Goal: Task Accomplishment & Management: Manage account settings

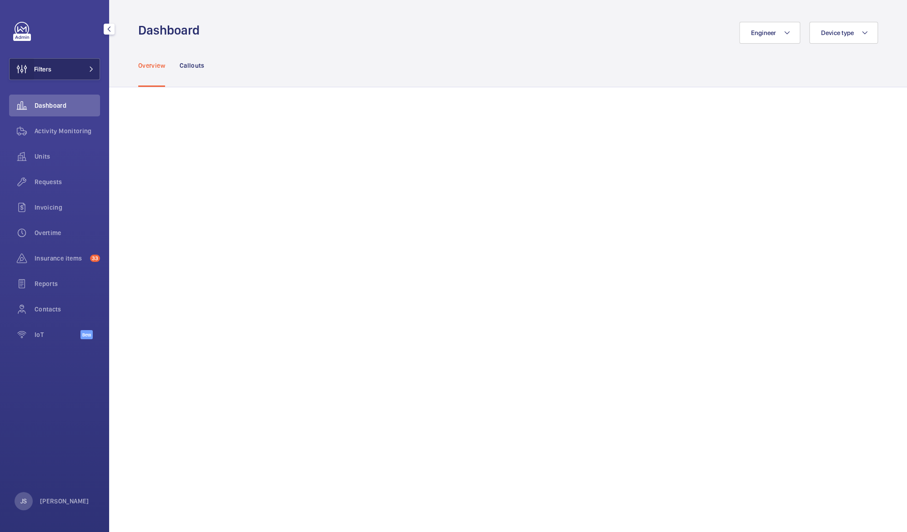
click at [33, 68] on wm-front-icon-button at bounding box center [22, 69] width 25 height 22
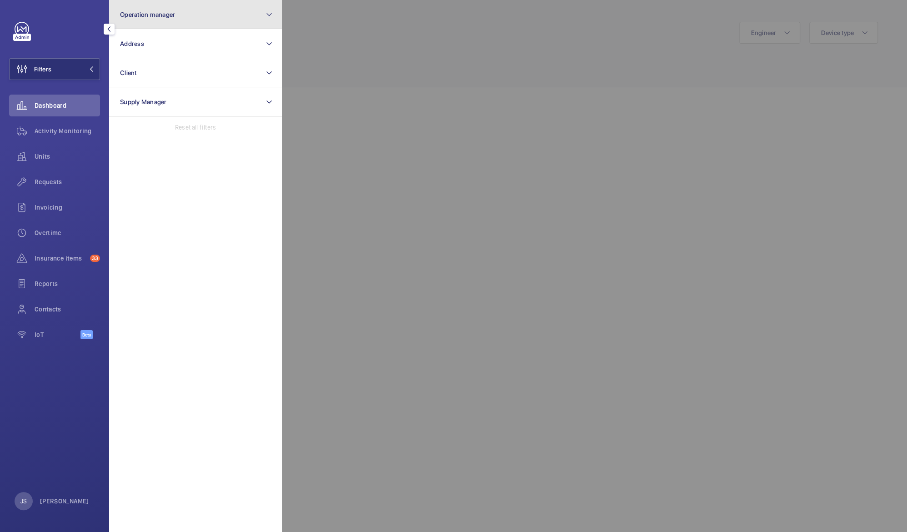
click at [145, 21] on button "Operation manager" at bounding box center [195, 14] width 173 height 29
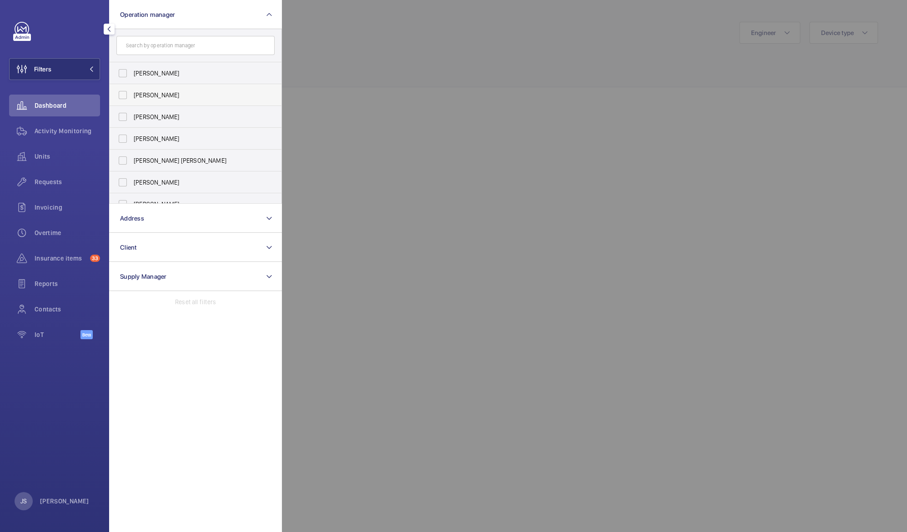
click at [140, 90] on span "[PERSON_NAME]" at bounding box center [196, 94] width 125 height 9
click at [132, 90] on input "[PERSON_NAME]" at bounding box center [123, 95] width 18 height 18
checkbox input "true"
click at [314, 41] on div at bounding box center [735, 266] width 907 height 532
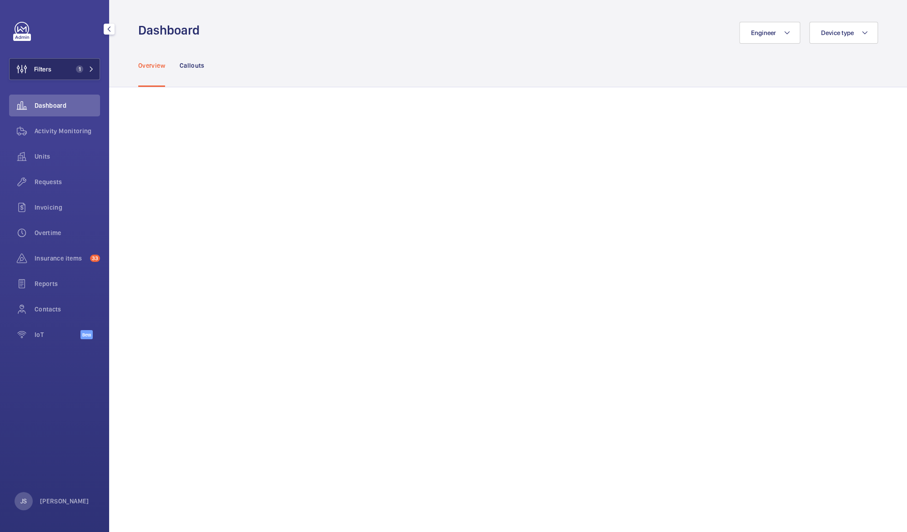
click at [50, 67] on span "Filters" at bounding box center [42, 69] width 17 height 9
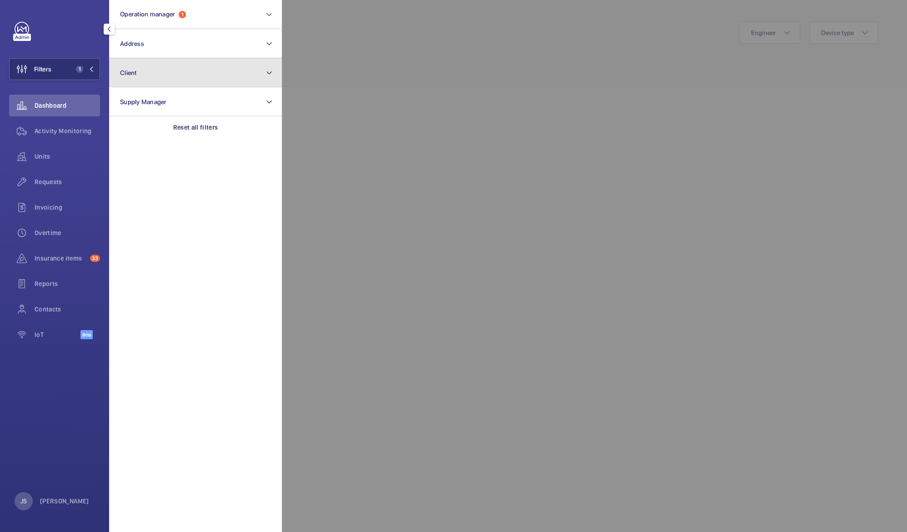
click at [134, 76] on button "Client" at bounding box center [195, 72] width 173 height 29
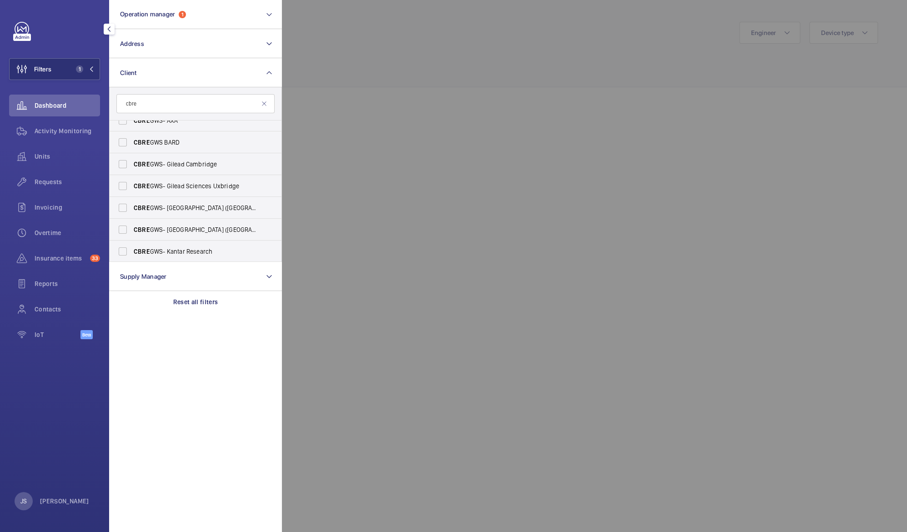
scroll to position [164, 0]
type input "cbre"
click at [244, 209] on span "CBRE GWS- [GEOGRAPHIC_DATA] ([GEOGRAPHIC_DATA])" at bounding box center [196, 207] width 125 height 9
click at [132, 209] on input "CBRE GWS- [GEOGRAPHIC_DATA] ([GEOGRAPHIC_DATA])" at bounding box center [123, 208] width 18 height 18
checkbox input "true"
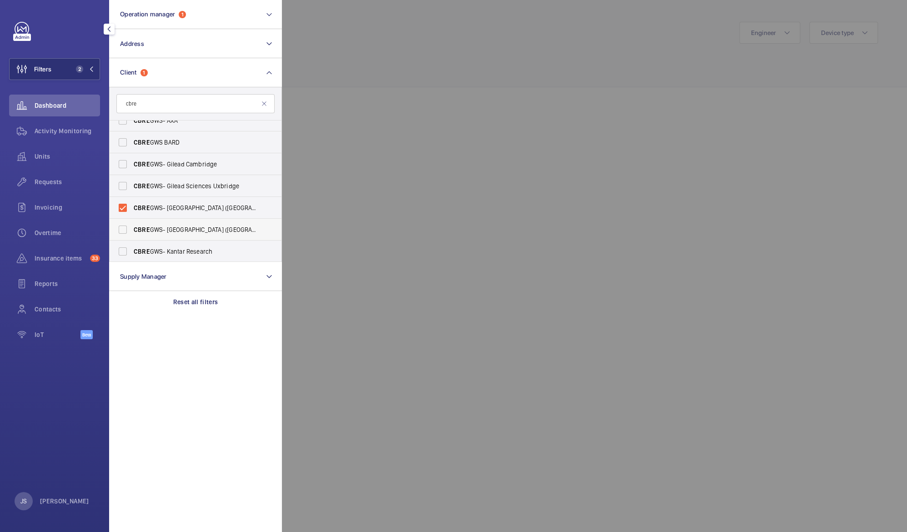
click at [220, 229] on span "CBRE GWS- [GEOGRAPHIC_DATA] ([GEOGRAPHIC_DATA][PERSON_NAME])" at bounding box center [196, 229] width 125 height 9
click at [132, 229] on input "CBRE GWS- [GEOGRAPHIC_DATA] ([GEOGRAPHIC_DATA][PERSON_NAME])" at bounding box center [123, 229] width 18 height 18
checkbox input "true"
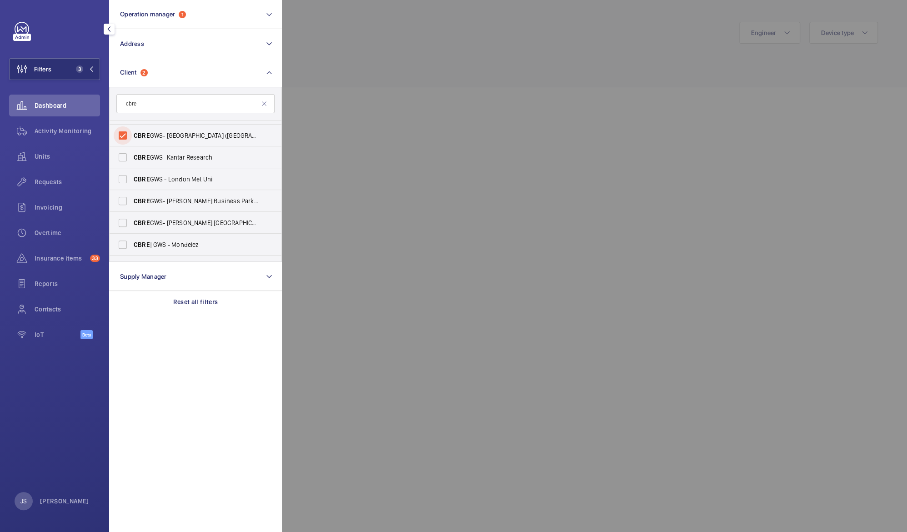
scroll to position [262, 0]
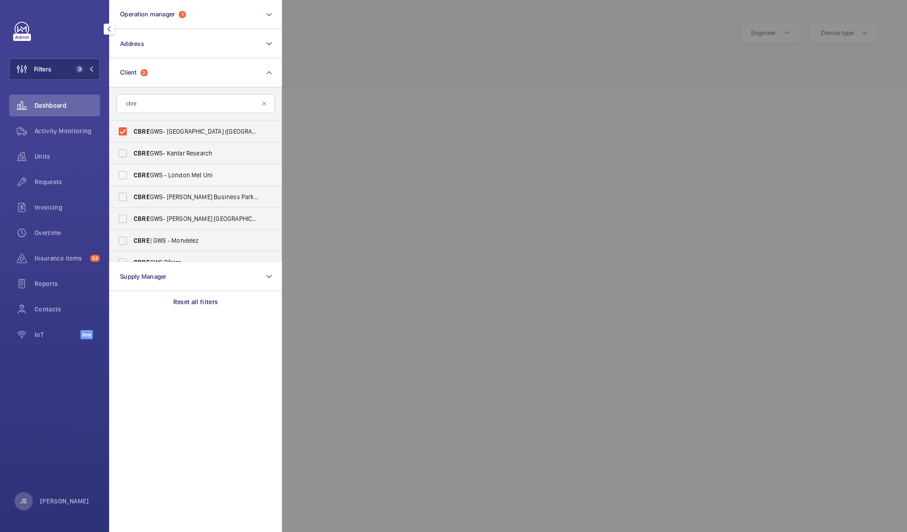
click at [195, 175] on span "CBRE GWS - London Met Uni" at bounding box center [196, 174] width 125 height 9
click at [132, 175] on input "CBRE GWS - London Met Uni" at bounding box center [123, 175] width 18 height 18
checkbox input "true"
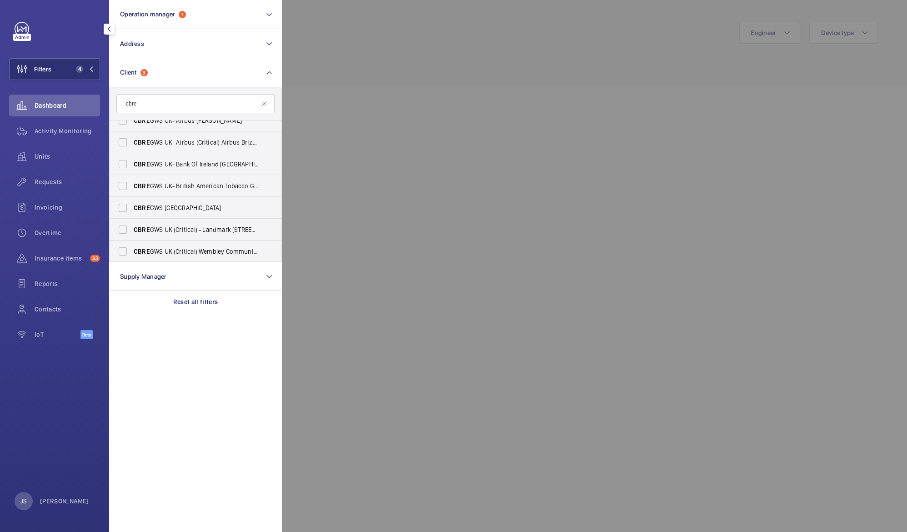
scroll to position [603, 0]
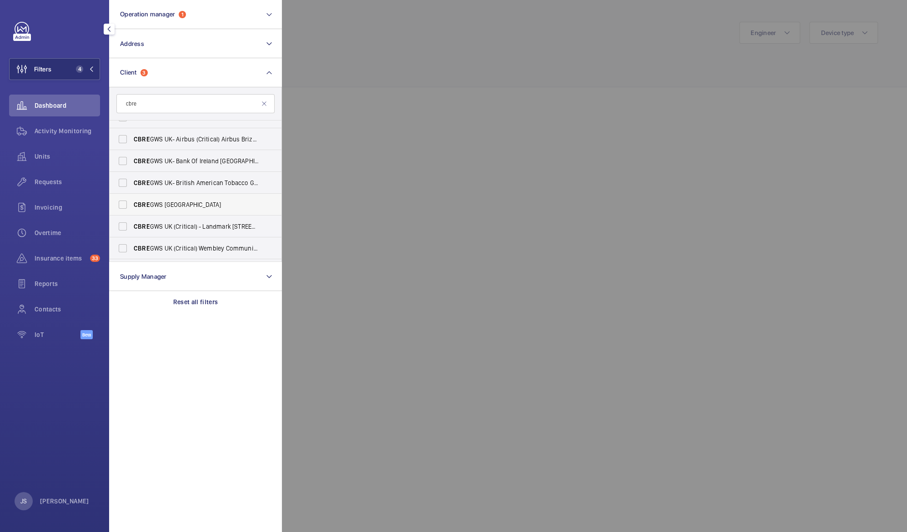
click at [229, 204] on span "CBRE GWS UK- [GEOGRAPHIC_DATA]" at bounding box center [196, 204] width 125 height 9
click at [132, 204] on input "CBRE GWS UK- [GEOGRAPHIC_DATA]" at bounding box center [123, 204] width 18 height 18
checkbox input "true"
click at [218, 222] on span "CBRE GWS UK- [GEOGRAPHIC_DATA] (Critical)" at bounding box center [196, 223] width 125 height 9
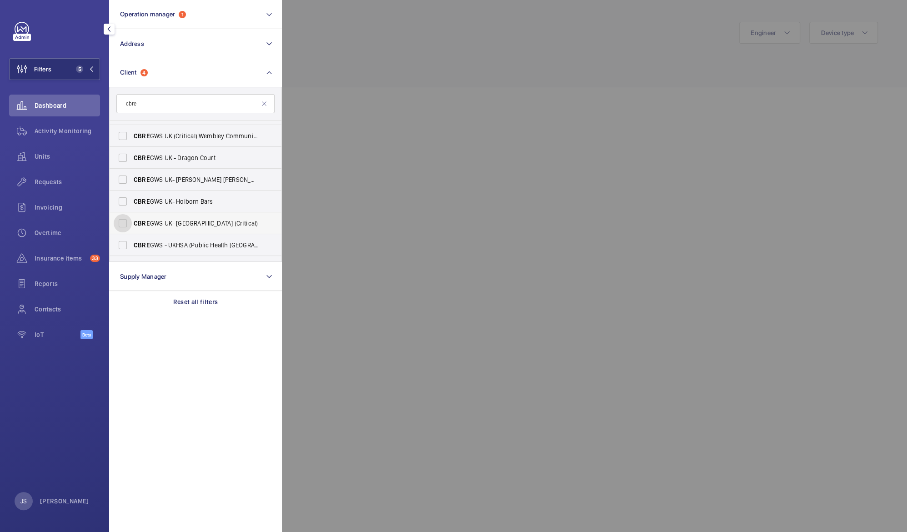
click at [132, 222] on input "CBRE GWS UK- [GEOGRAPHIC_DATA] (Critical)" at bounding box center [123, 223] width 18 height 18
checkbox input "true"
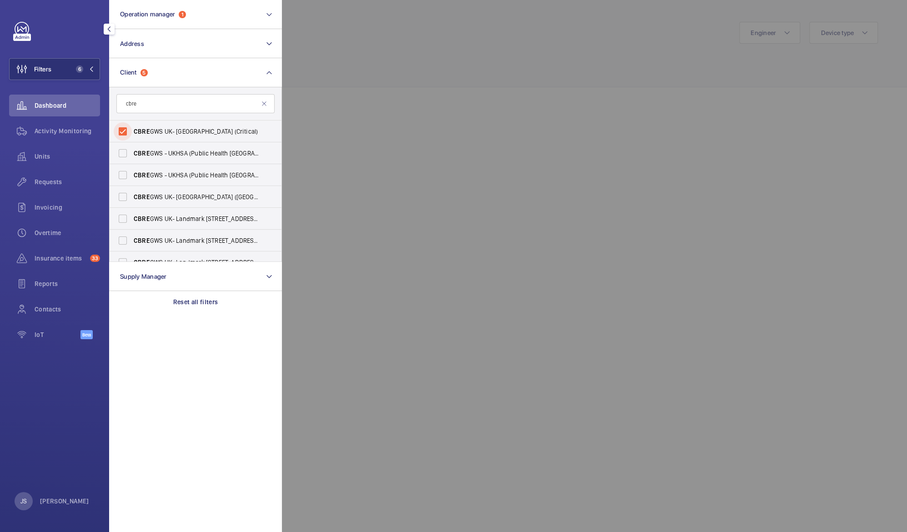
scroll to position [818, 0]
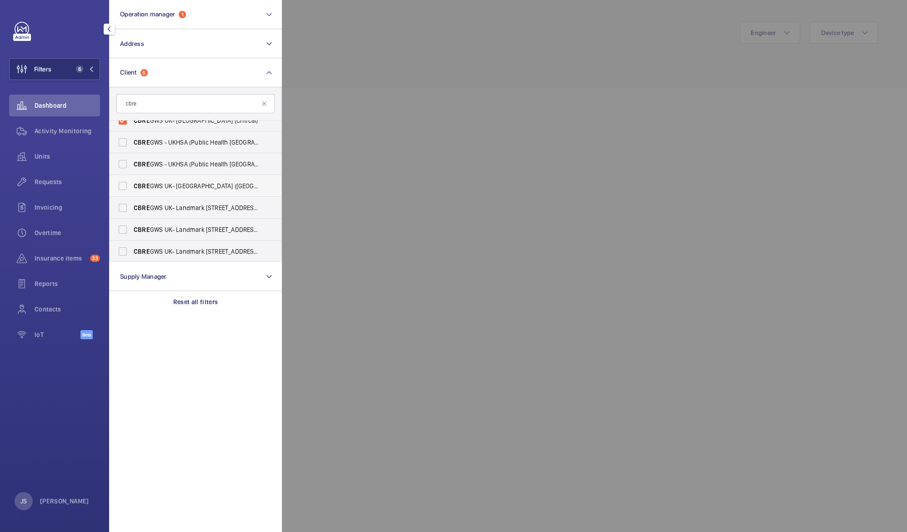
click at [223, 187] on span "CBRE GWS UK- [GEOGRAPHIC_DATA] ([GEOGRAPHIC_DATA])" at bounding box center [196, 185] width 125 height 9
click at [132, 187] on input "CBRE GWS UK- [GEOGRAPHIC_DATA] ([GEOGRAPHIC_DATA])" at bounding box center [123, 186] width 18 height 18
checkbox input "true"
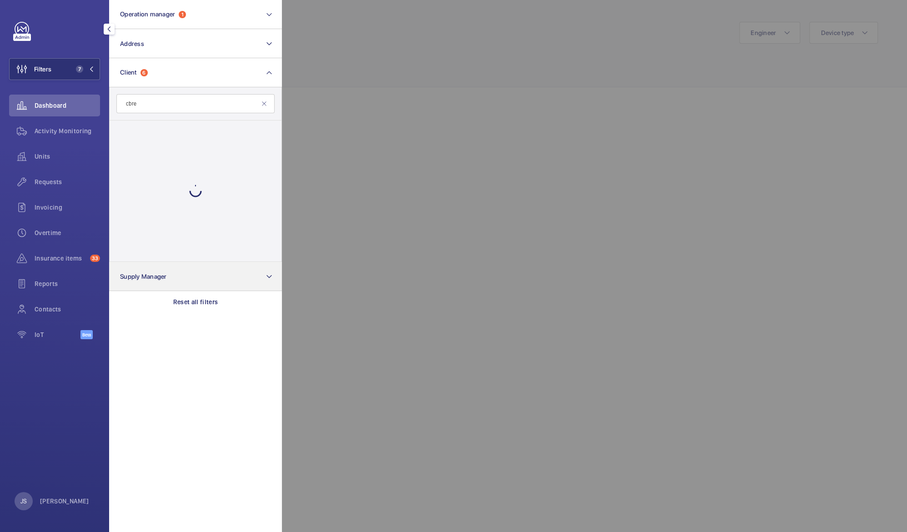
drag, startPoint x: 279, startPoint y: 218, endPoint x: 271, endPoint y: 264, distance: 46.3
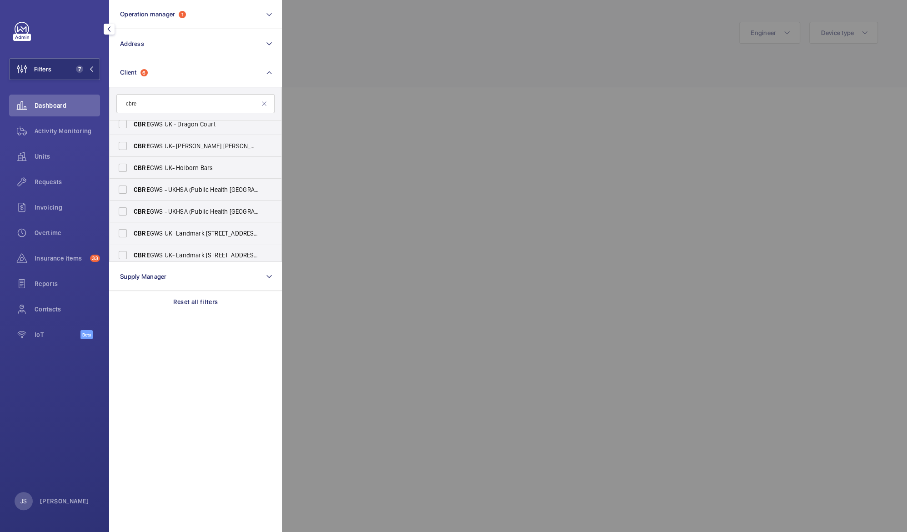
scroll to position [804, 0]
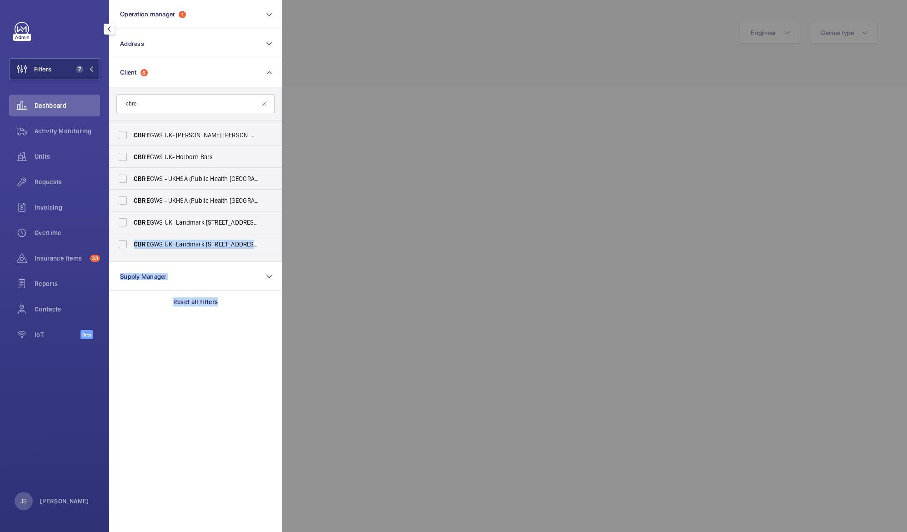
drag, startPoint x: 282, startPoint y: 211, endPoint x: 279, endPoint y: 227, distance: 15.6
click at [9, 80] on wm-front-filter-list-menu "Operation manager 1 Address Client 6 cbre CBRE GWS UK- [GEOGRAPHIC_DATA] ([GEOG…" at bounding box center [9, 80] width 0 height 0
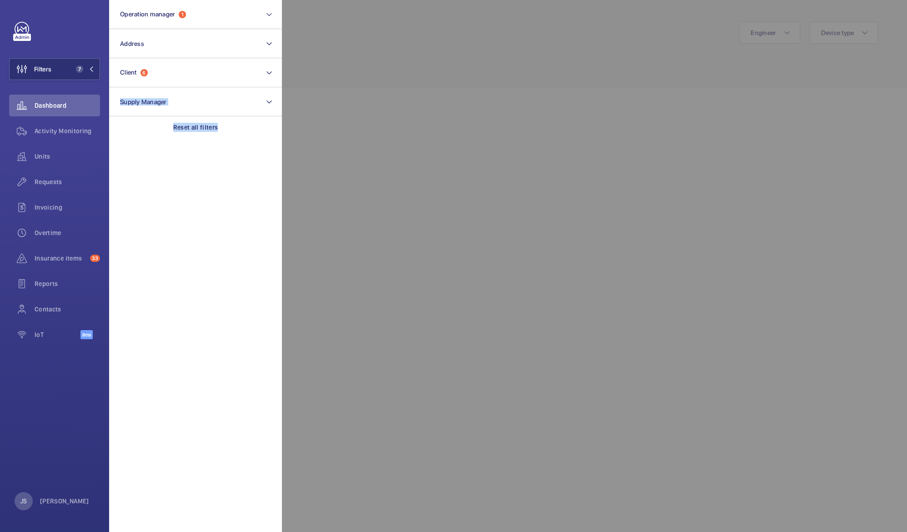
drag, startPoint x: 279, startPoint y: 227, endPoint x: 294, endPoint y: 109, distance: 119.1
click at [294, 109] on div at bounding box center [735, 266] width 907 height 532
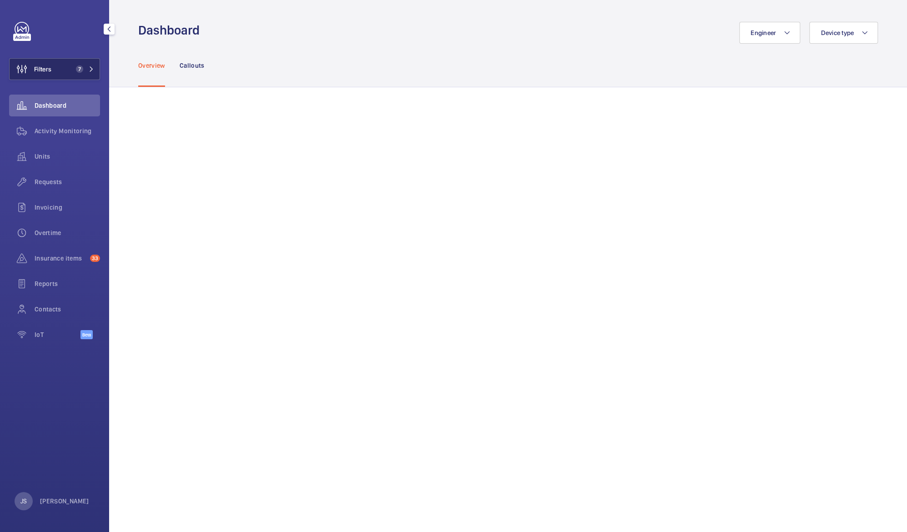
click at [55, 66] on button "Filters 7" at bounding box center [54, 69] width 91 height 22
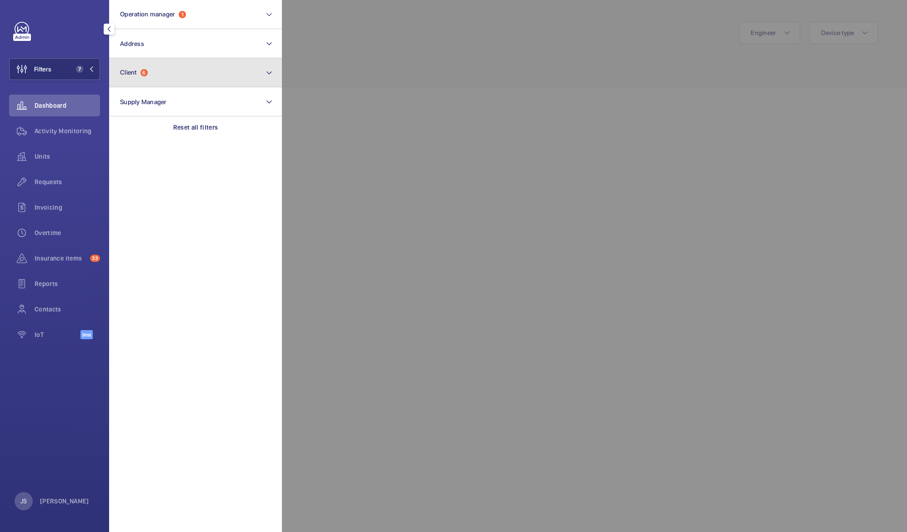
click at [181, 76] on button "Client 6" at bounding box center [195, 72] width 173 height 29
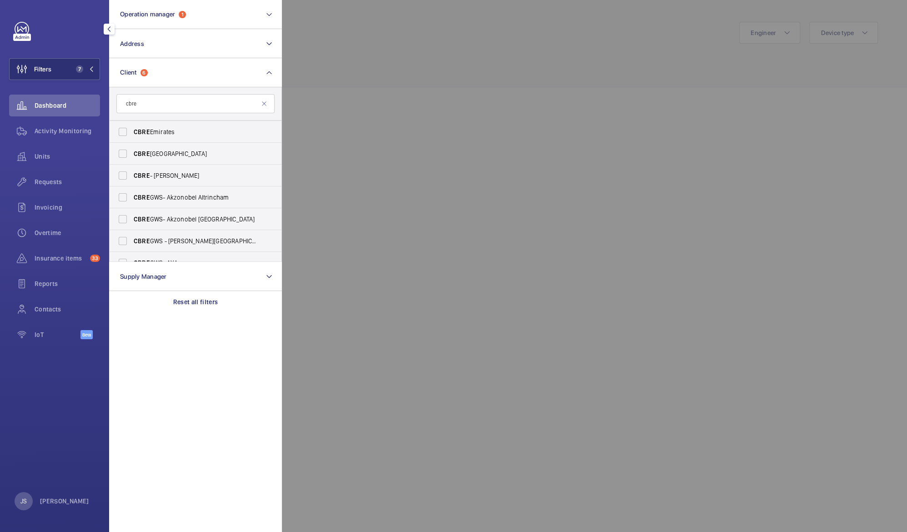
scroll to position [165, 0]
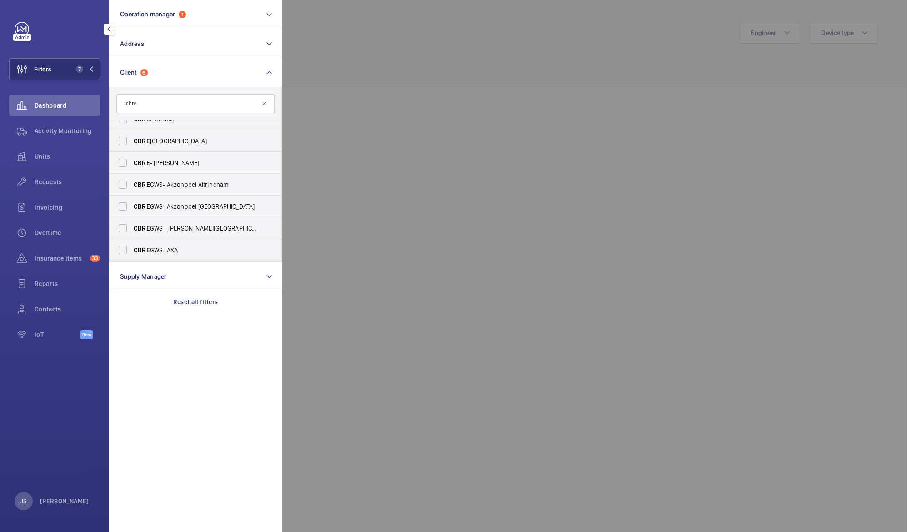
type input "cbre"
drag, startPoint x: 282, startPoint y: 174, endPoint x: 279, endPoint y: 201, distance: 26.9
click at [9, 80] on wm-front-filter-list-menu "Operation manager 1 Address Client 6 cbre CBRE GWS UK- [GEOGRAPHIC_DATA] ([GEOG…" at bounding box center [9, 80] width 0 height 0
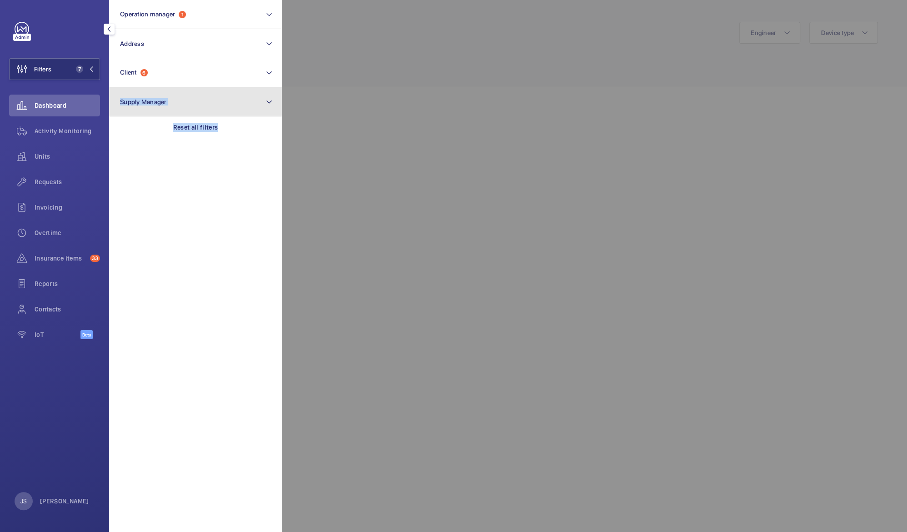
drag, startPoint x: 279, startPoint y: 201, endPoint x: 268, endPoint y: 105, distance: 97.0
click at [268, 105] on mat-icon at bounding box center [268, 101] width 7 height 11
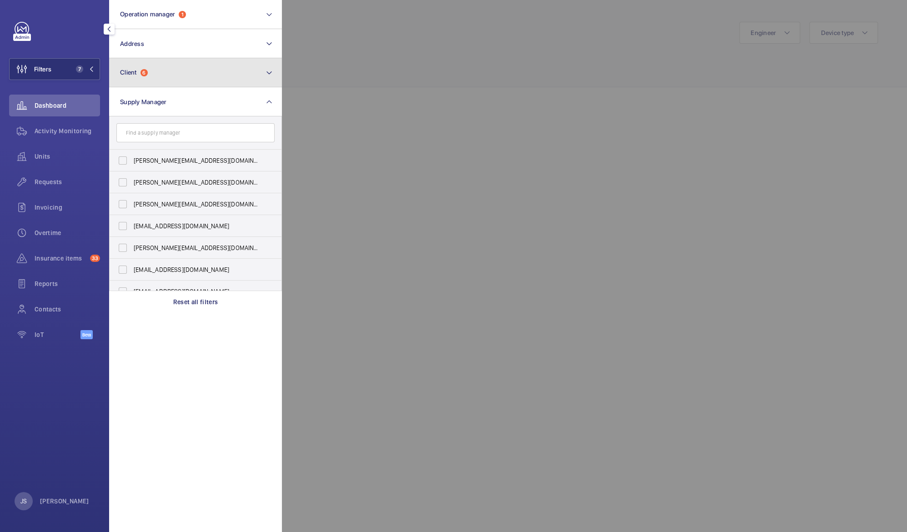
click at [215, 67] on button "Client 6" at bounding box center [195, 72] width 173 height 29
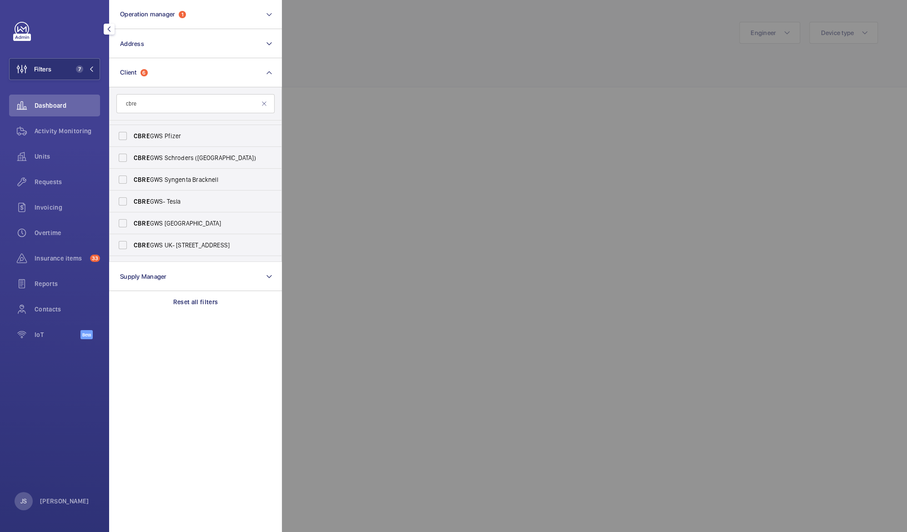
scroll to position [464, 0]
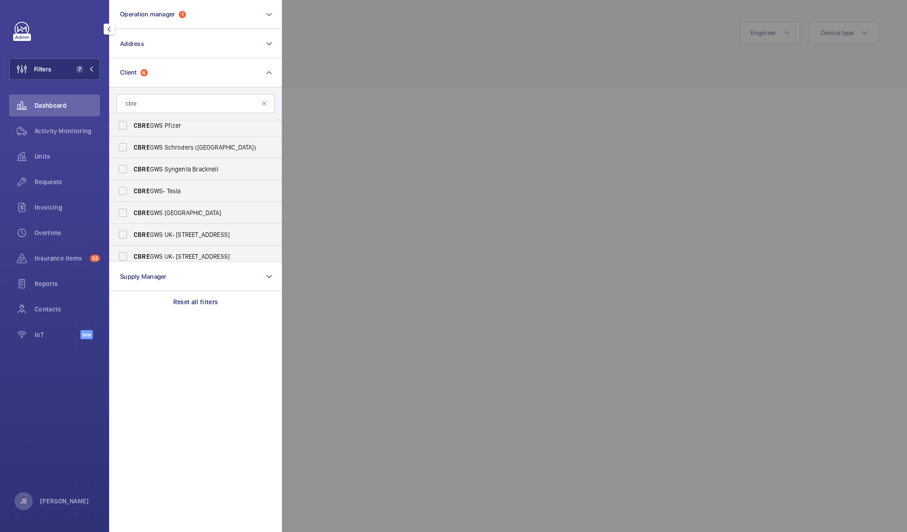
type input "cbre"
drag, startPoint x: 282, startPoint y: 203, endPoint x: 281, endPoint y: 213, distance: 10.5
click at [282, 213] on div at bounding box center [735, 266] width 907 height 532
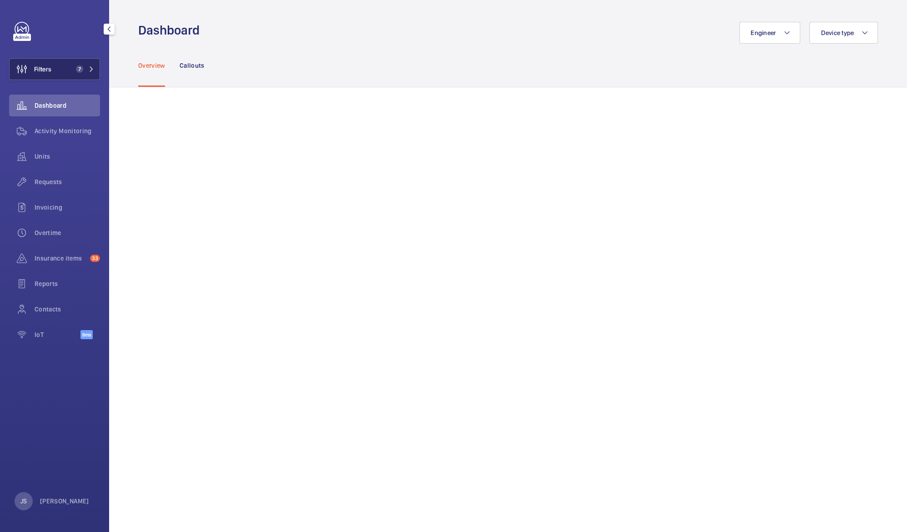
click at [55, 73] on button "Filters 7" at bounding box center [54, 69] width 91 height 22
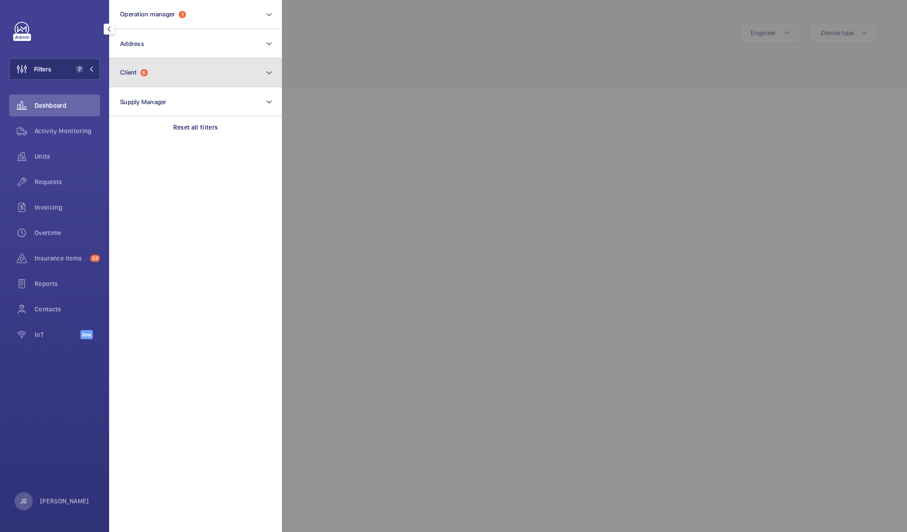
click at [131, 77] on button "Client 6" at bounding box center [195, 72] width 173 height 29
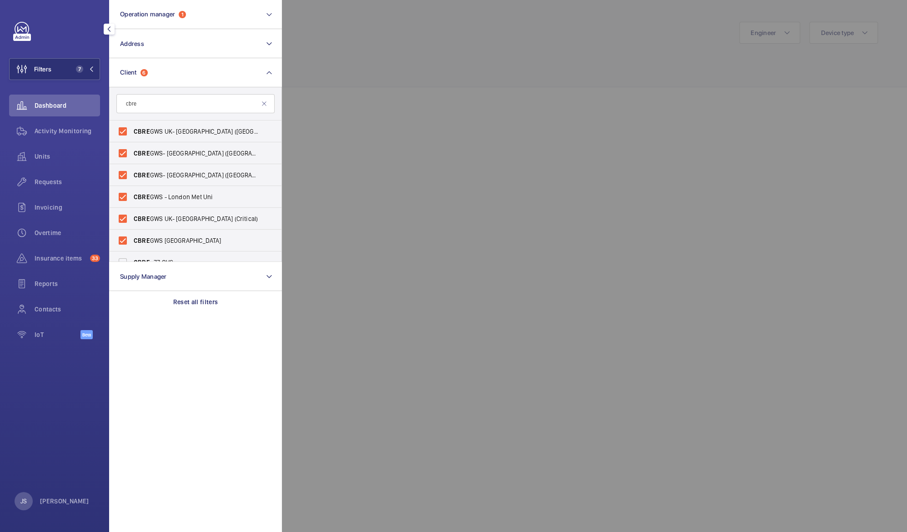
type input "cbre"
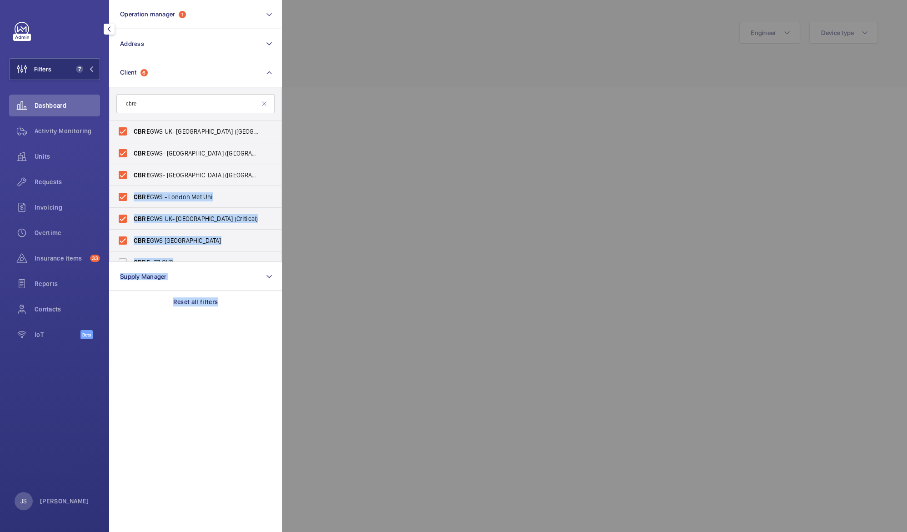
drag, startPoint x: 281, startPoint y: 144, endPoint x: 281, endPoint y: 169, distance: 25.0
click at [9, 80] on wm-front-filter-list-menu "Operation manager 1 Address Client 6 cbre CBRE GWS UK- [GEOGRAPHIC_DATA] ([GEOG…" at bounding box center [9, 80] width 0 height 0
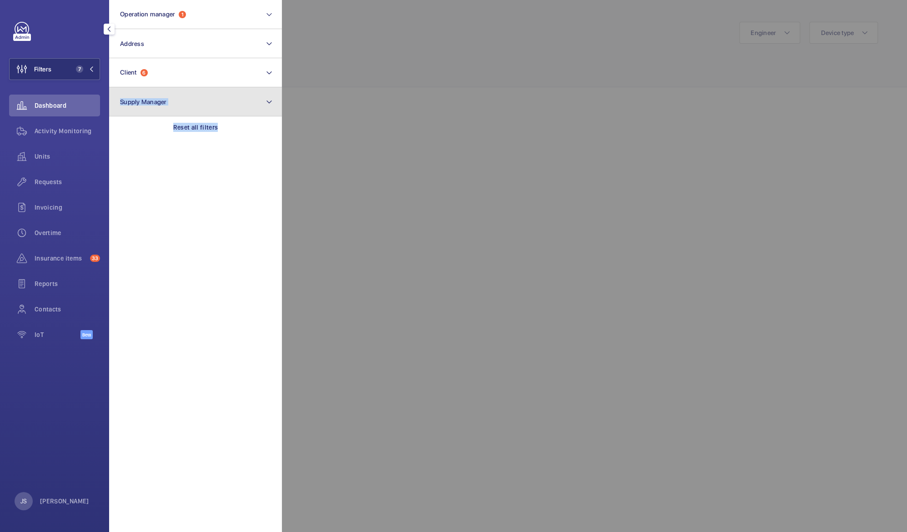
click at [161, 94] on button "Supply Manager" at bounding box center [195, 101] width 173 height 29
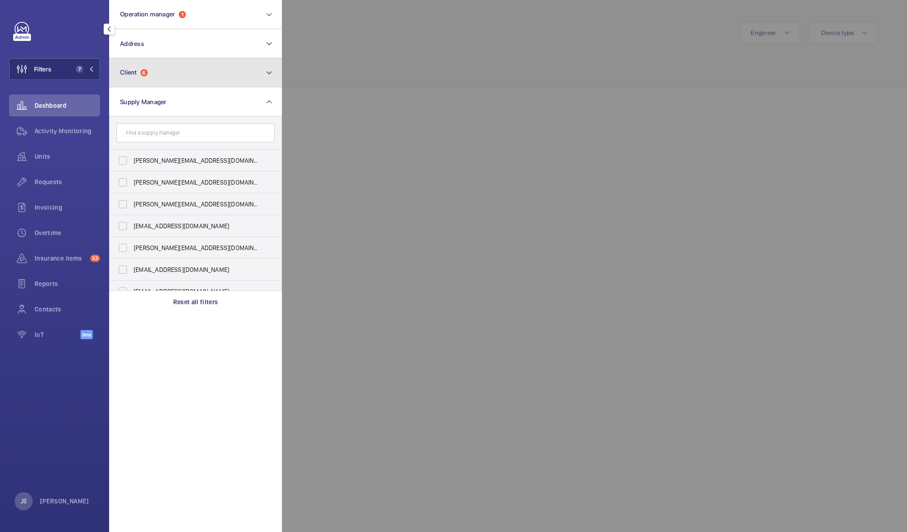
click at [161, 69] on button "Client 6" at bounding box center [195, 72] width 173 height 29
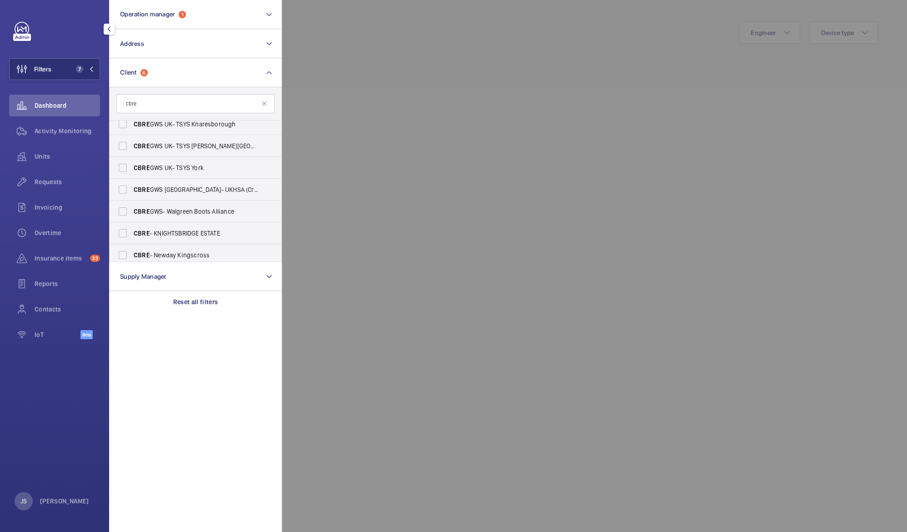
scroll to position [1559, 0]
type input "cbre"
click at [129, 248] on input "CBRE - [GEOGRAPHIC_DATA]" at bounding box center [123, 252] width 18 height 18
checkbox input "true"
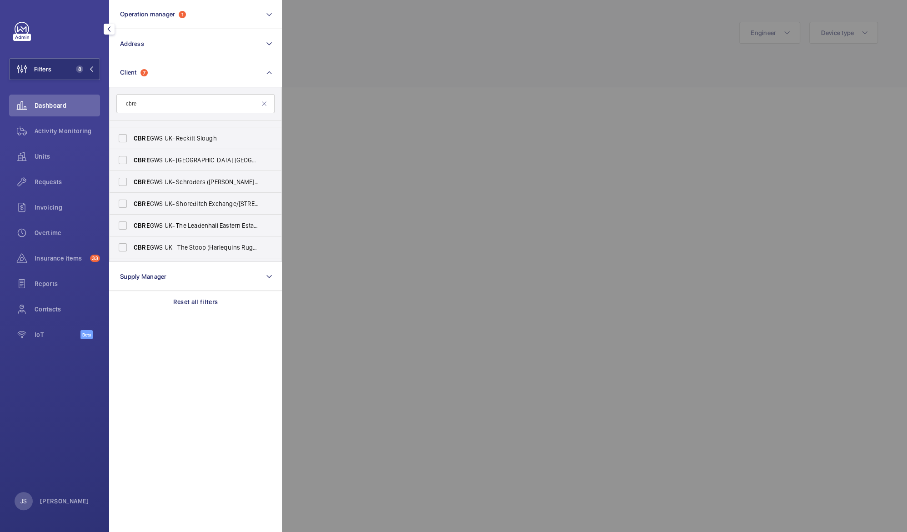
scroll to position [1314, 0]
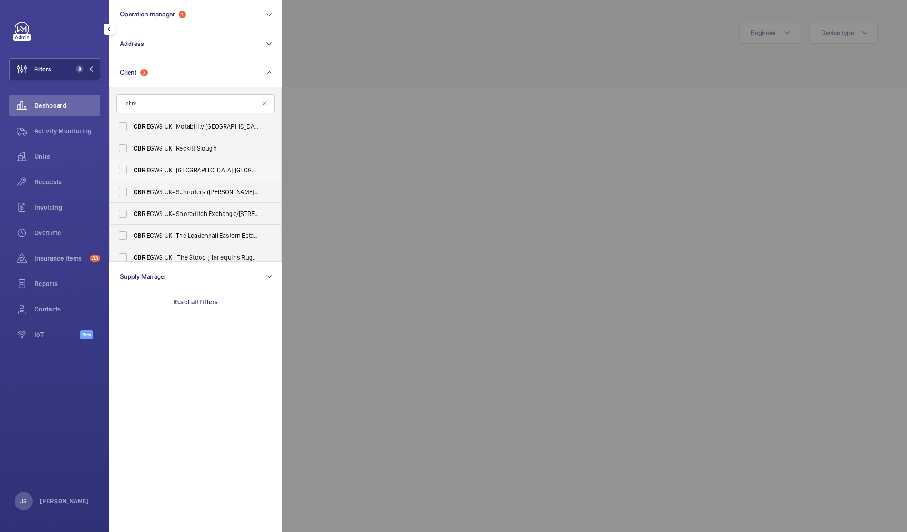
click at [227, 173] on span "CBRE GWS UK- [GEOGRAPHIC_DATA] [GEOGRAPHIC_DATA])" at bounding box center [196, 169] width 125 height 9
click at [132, 173] on input "CBRE GWS UK- [GEOGRAPHIC_DATA] [GEOGRAPHIC_DATA])" at bounding box center [123, 170] width 18 height 18
checkbox input "true"
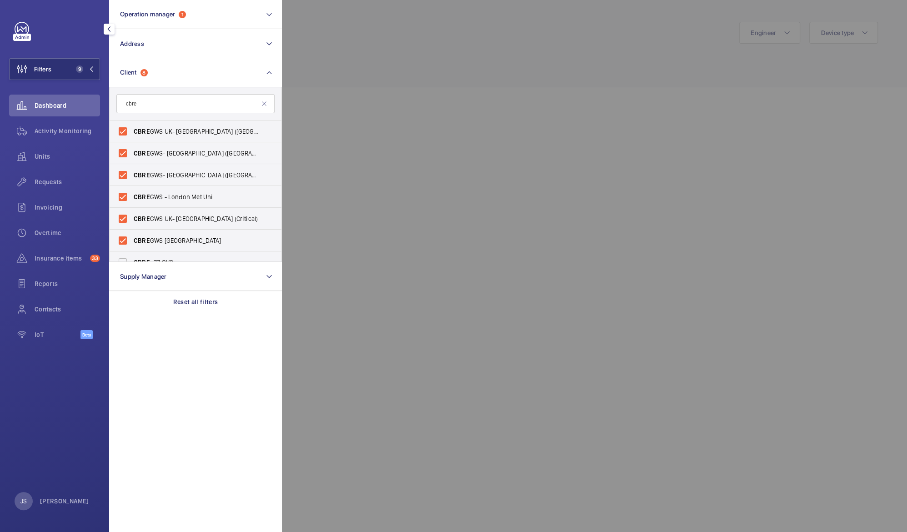
click at [349, 63] on div at bounding box center [735, 266] width 907 height 532
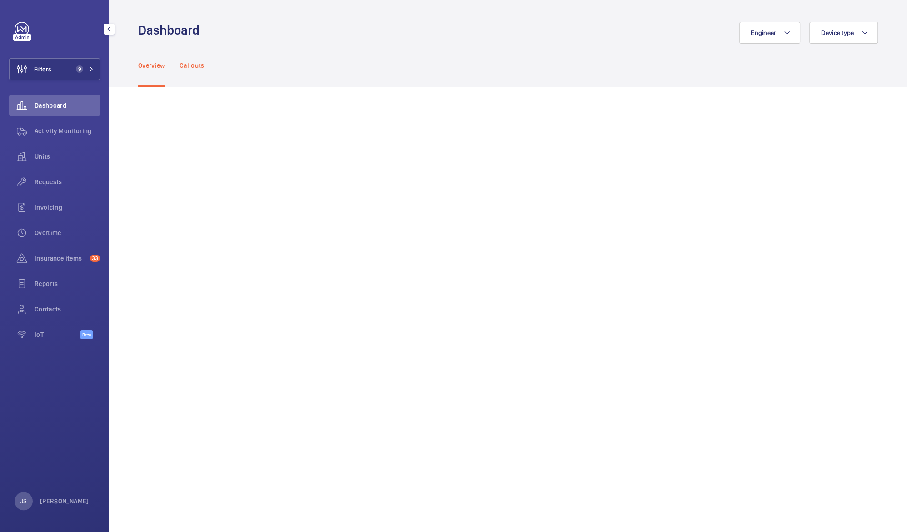
click at [189, 63] on p "Callouts" at bounding box center [192, 65] width 25 height 9
click at [49, 266] on div "Insurance items 33" at bounding box center [54, 258] width 91 height 22
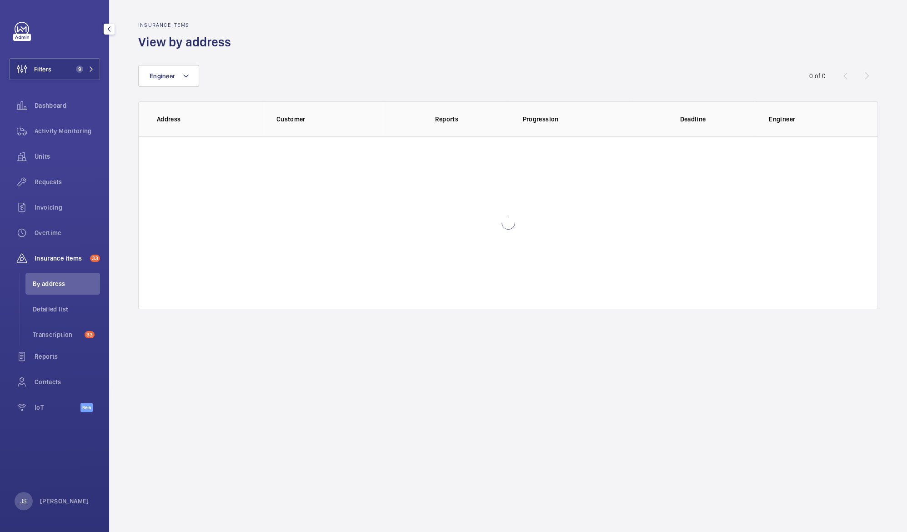
click at [51, 258] on span "Insurance items" at bounding box center [61, 258] width 52 height 9
click at [52, 338] on span "Transcription" at bounding box center [57, 334] width 48 height 9
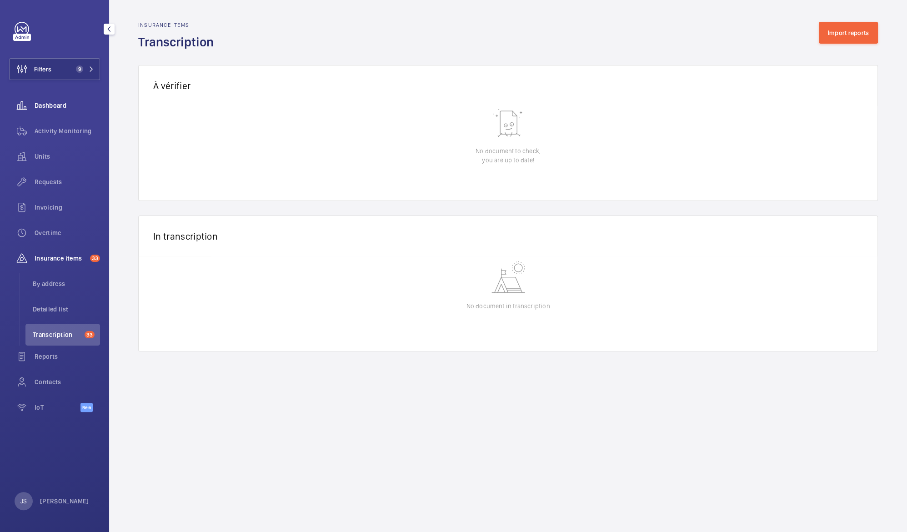
click at [31, 106] on wm-front-icon-button at bounding box center [21, 106] width 25 height 22
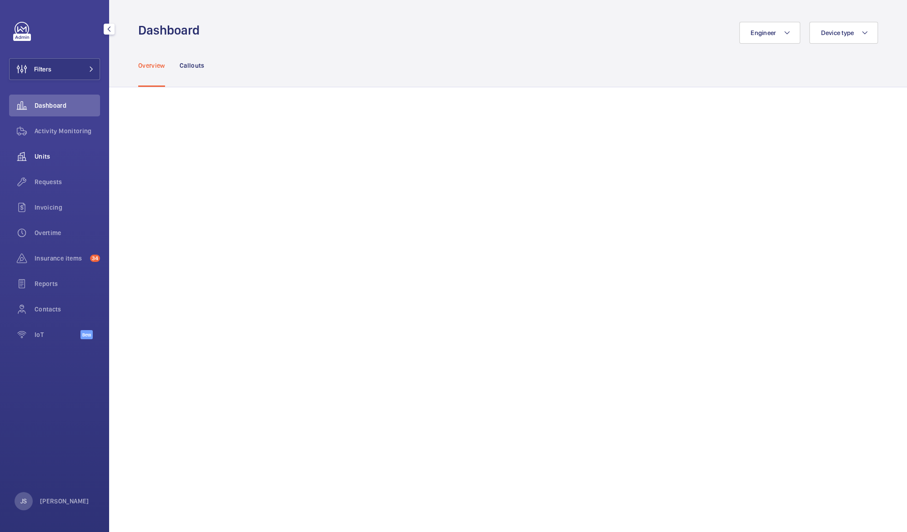
click at [45, 153] on span "Units" at bounding box center [67, 156] width 65 height 9
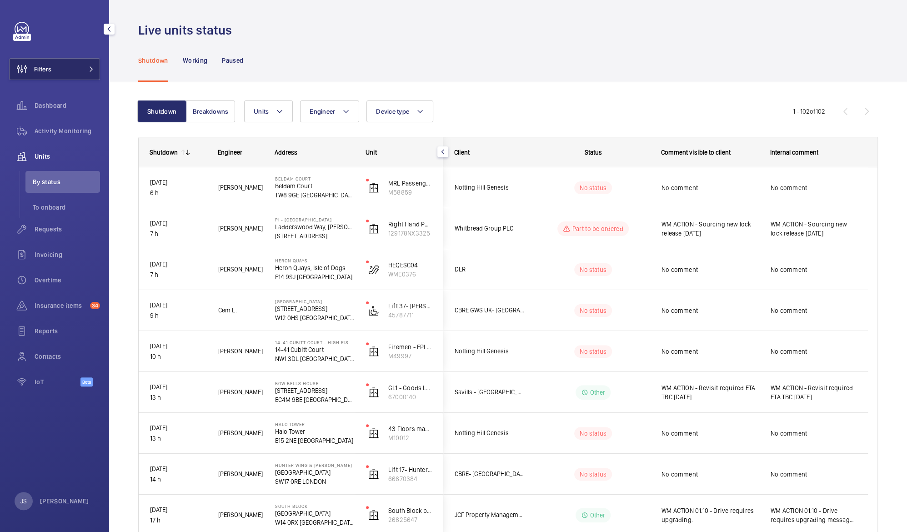
click at [75, 63] on button "Filters" at bounding box center [54, 69] width 91 height 22
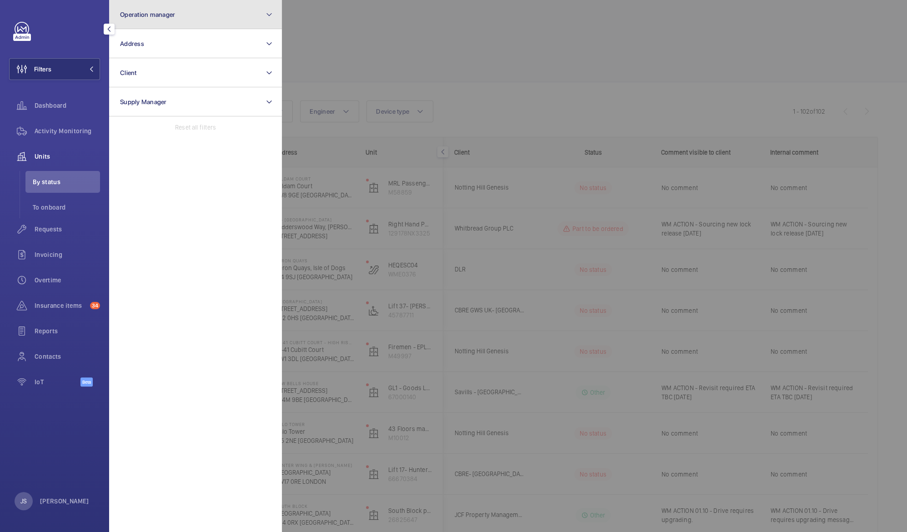
click at [140, 15] on span "Operation manager" at bounding box center [147, 14] width 55 height 7
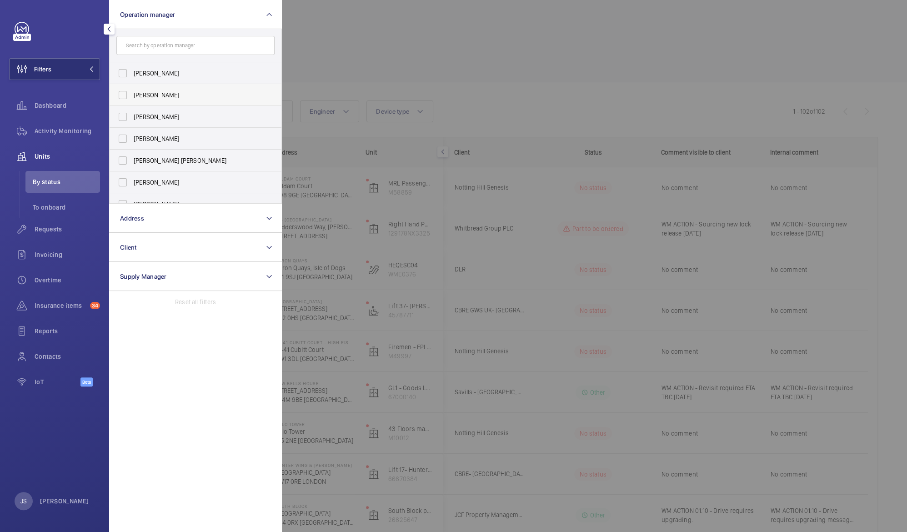
click at [154, 94] on span "[PERSON_NAME]" at bounding box center [196, 94] width 125 height 9
click at [132, 94] on input "[PERSON_NAME]" at bounding box center [123, 95] width 18 height 18
checkbox input "true"
click at [388, 45] on div at bounding box center [735, 266] width 907 height 532
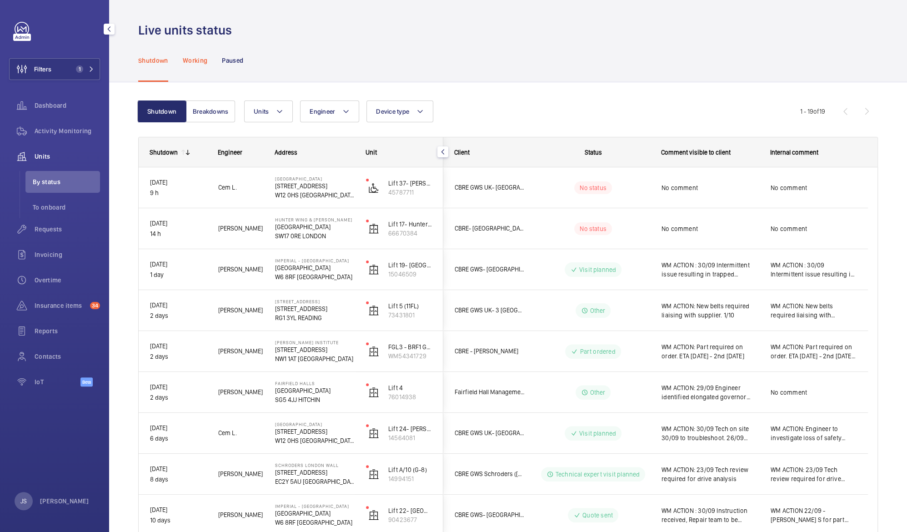
click at [190, 62] on p "Working" at bounding box center [195, 60] width 25 height 9
